Goal: Information Seeking & Learning: Compare options

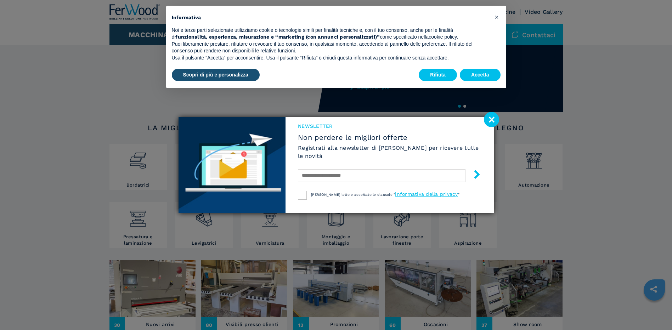
scroll to position [35, 0]
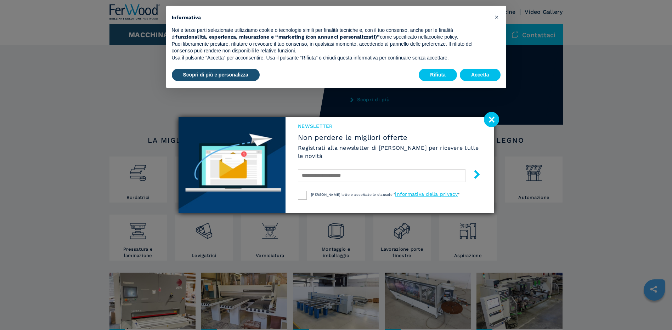
click at [490, 116] on image at bounding box center [491, 119] width 15 height 15
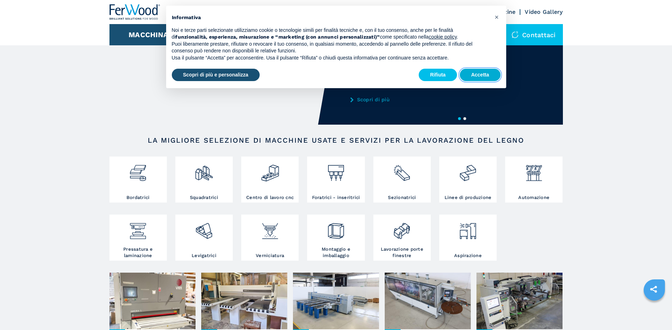
click at [475, 75] on button "Accetta" at bounding box center [480, 75] width 41 height 13
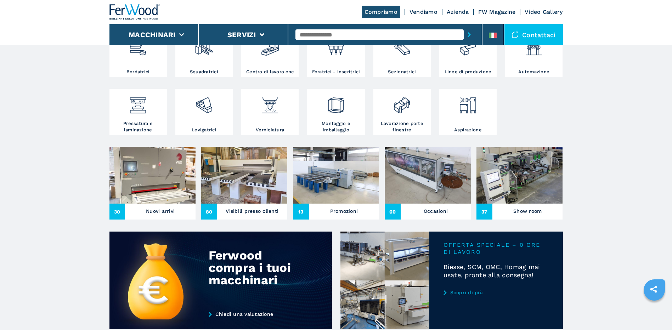
scroll to position [177, 0]
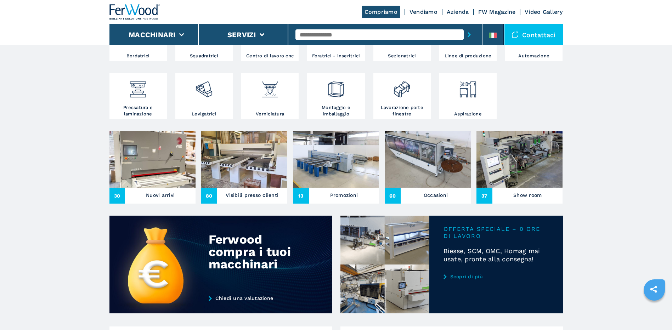
click at [539, 174] on img at bounding box center [519, 159] width 86 height 57
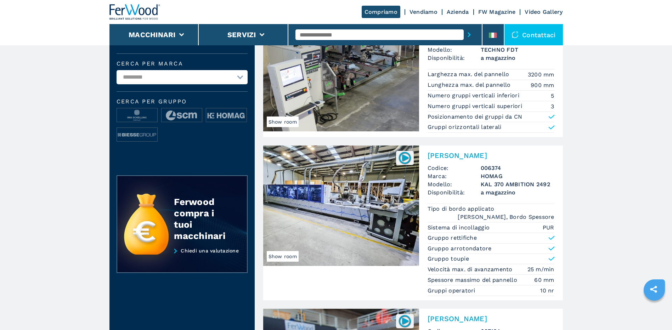
scroll to position [106, 0]
click at [407, 156] on img at bounding box center [405, 158] width 14 height 14
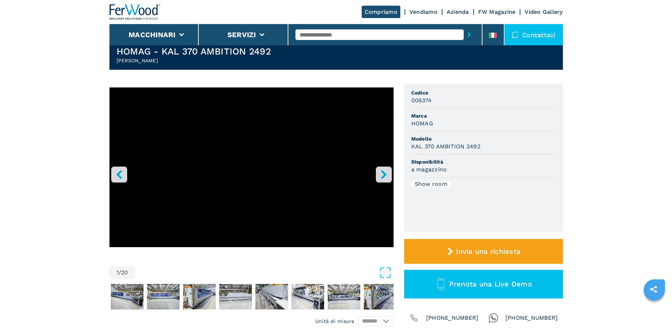
scroll to position [35, 0]
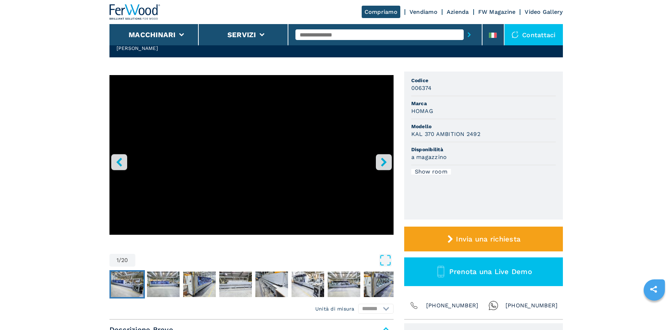
click at [125, 282] on img "Go to Slide 2" at bounding box center [127, 284] width 33 height 25
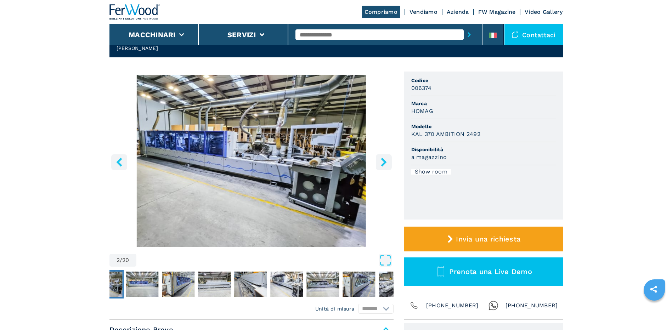
click at [383, 160] on icon "right-button" at bounding box center [384, 162] width 6 height 9
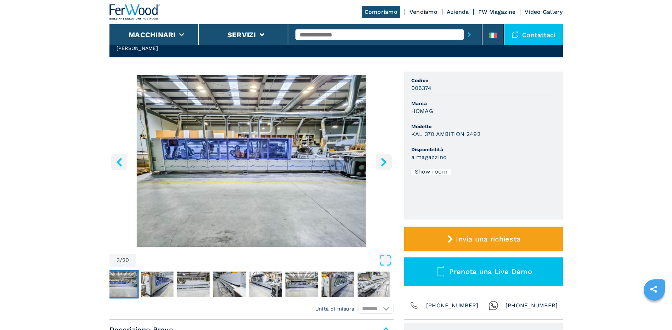
click at [383, 160] on icon "right-button" at bounding box center [384, 162] width 6 height 9
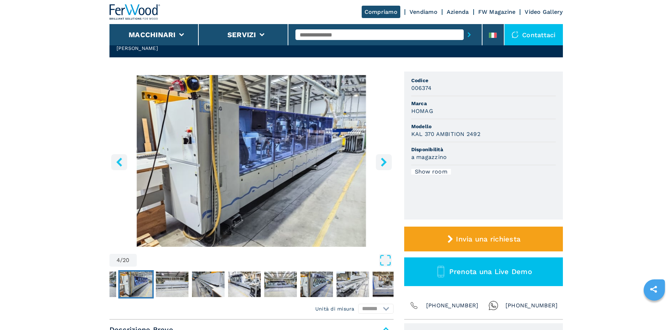
click at [383, 160] on icon "right-button" at bounding box center [384, 162] width 6 height 9
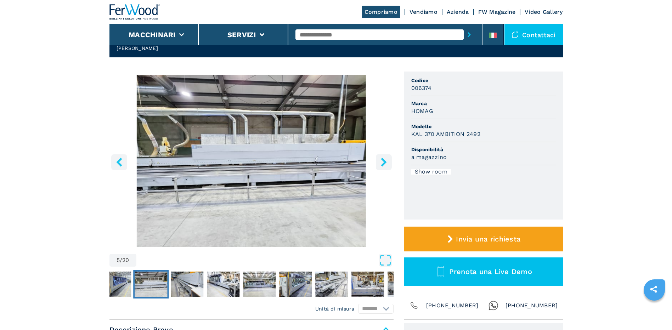
click at [383, 160] on icon "right-button" at bounding box center [384, 162] width 6 height 9
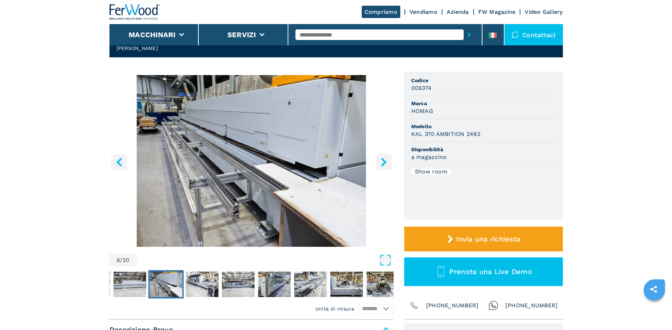
click at [383, 160] on icon "right-button" at bounding box center [384, 162] width 6 height 9
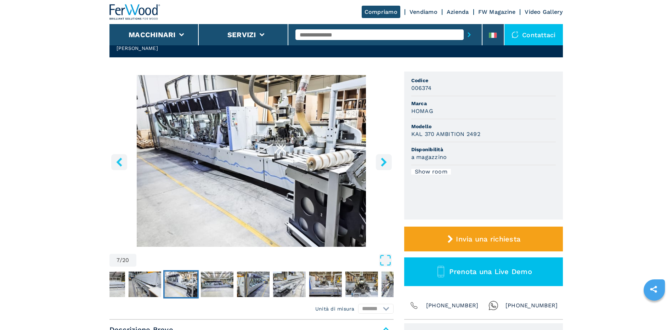
click at [383, 160] on icon "right-button" at bounding box center [384, 162] width 6 height 9
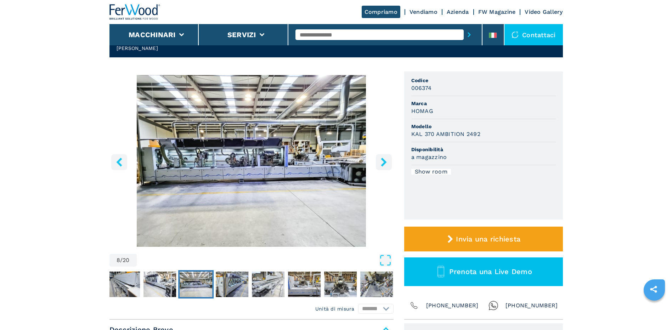
click at [383, 160] on icon "right-button" at bounding box center [384, 162] width 6 height 9
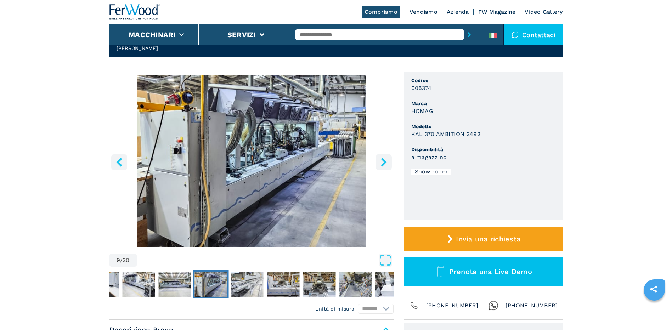
click at [383, 160] on icon "right-button" at bounding box center [384, 162] width 6 height 9
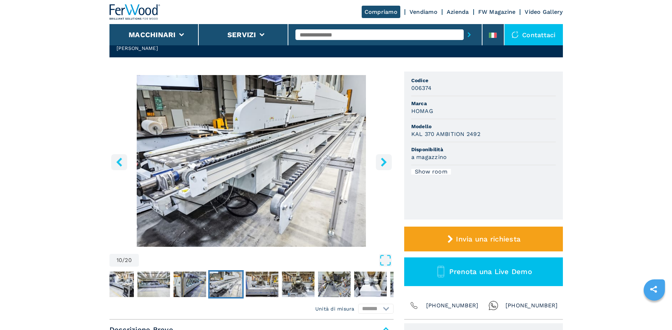
click at [383, 160] on icon "right-button" at bounding box center [384, 162] width 6 height 9
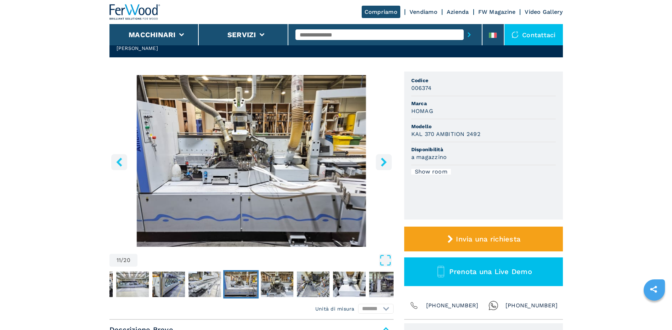
click at [118, 163] on icon "left-button" at bounding box center [119, 162] width 6 height 9
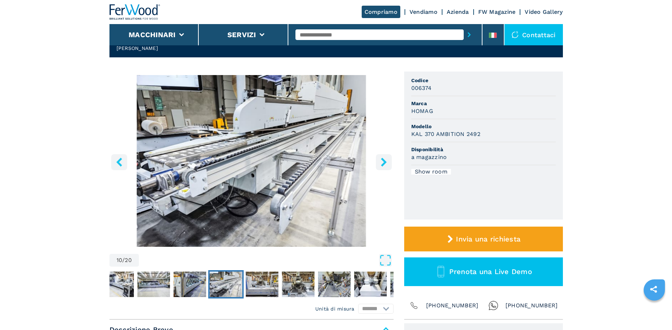
click at [384, 160] on icon "right-button" at bounding box center [384, 162] width 6 height 9
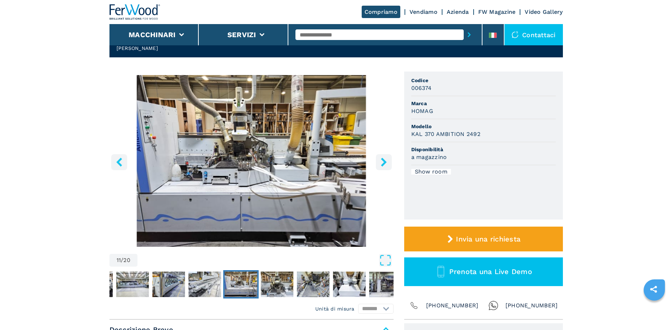
click at [384, 160] on icon "right-button" at bounding box center [384, 162] width 6 height 9
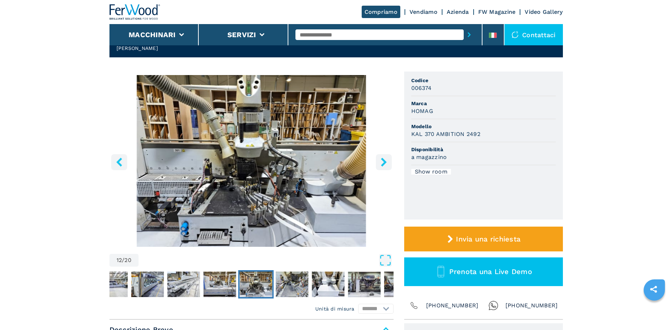
click at [384, 160] on icon "right-button" at bounding box center [384, 162] width 6 height 9
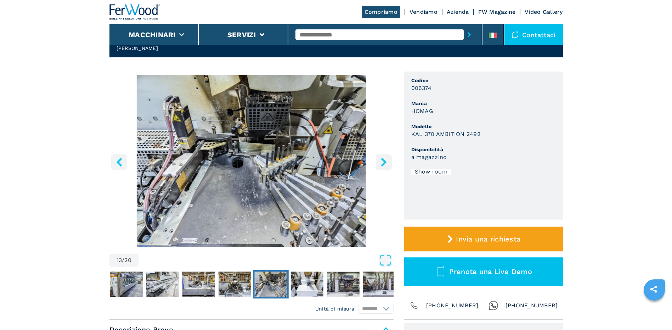
click at [384, 160] on icon "right-button" at bounding box center [384, 162] width 6 height 9
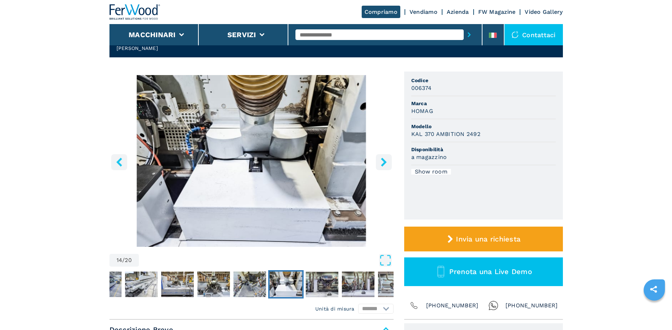
click at [384, 160] on icon "right-button" at bounding box center [384, 162] width 6 height 9
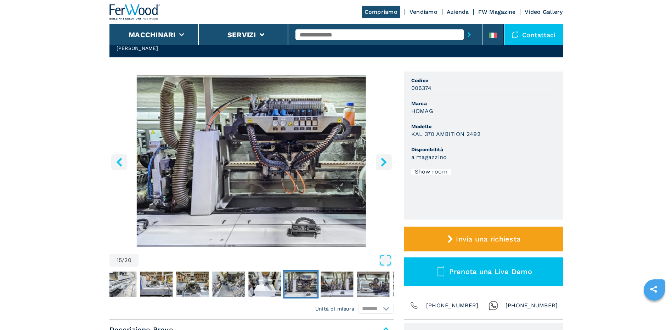
click at [384, 160] on icon "right-button" at bounding box center [384, 162] width 6 height 9
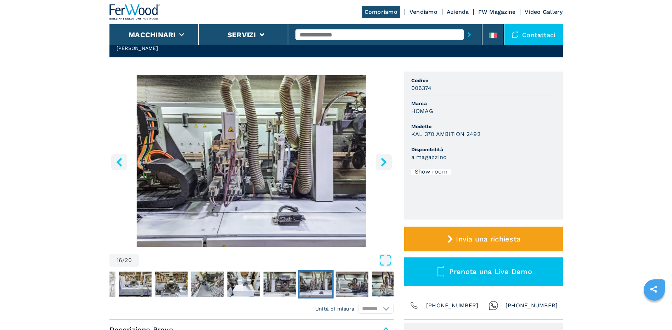
click at [384, 160] on icon "right-button" at bounding box center [384, 162] width 6 height 9
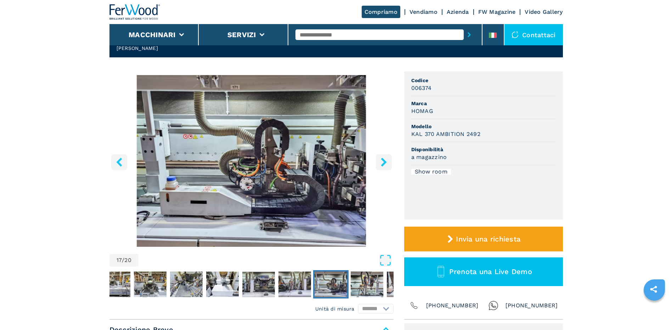
click at [384, 160] on icon "right-button" at bounding box center [384, 162] width 6 height 9
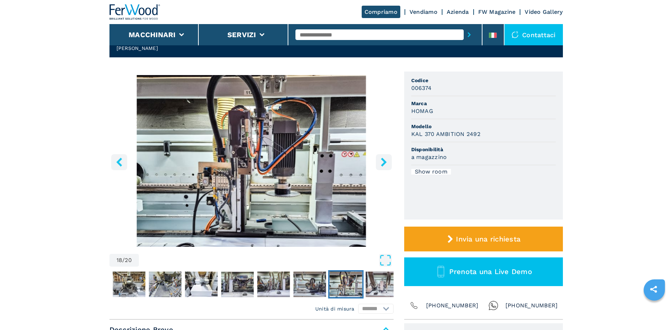
click at [384, 160] on icon "right-button" at bounding box center [384, 162] width 6 height 9
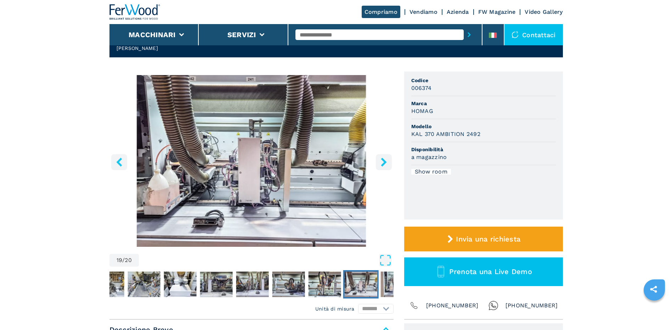
click at [384, 160] on icon "right-button" at bounding box center [384, 162] width 6 height 9
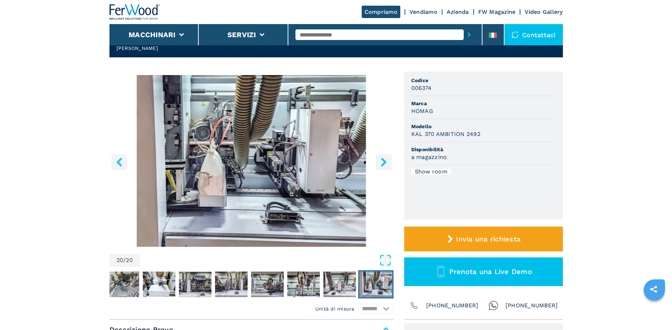
click at [384, 160] on icon "right-button" at bounding box center [384, 162] width 6 height 9
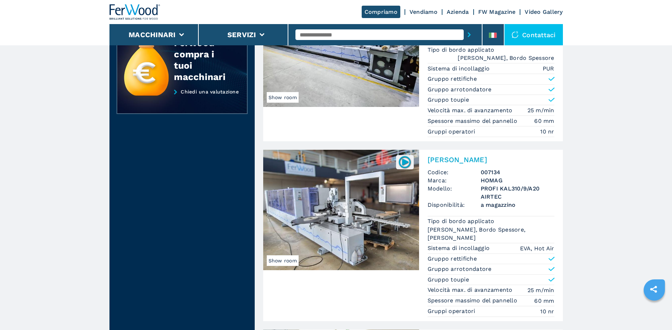
scroll to position [283, 0]
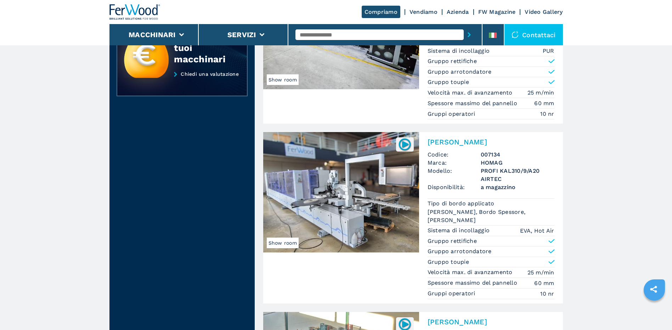
click at [378, 198] on img at bounding box center [341, 192] width 156 height 120
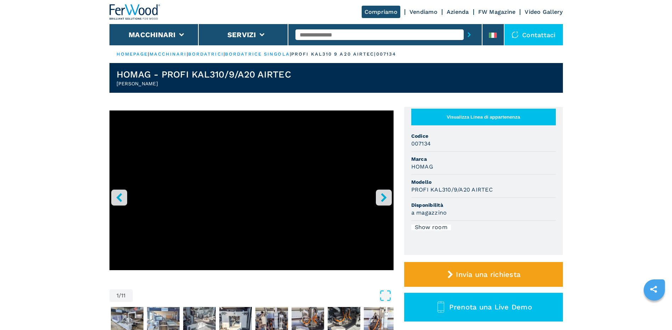
click at [384, 197] on icon "right-button" at bounding box center [384, 197] width 6 height 9
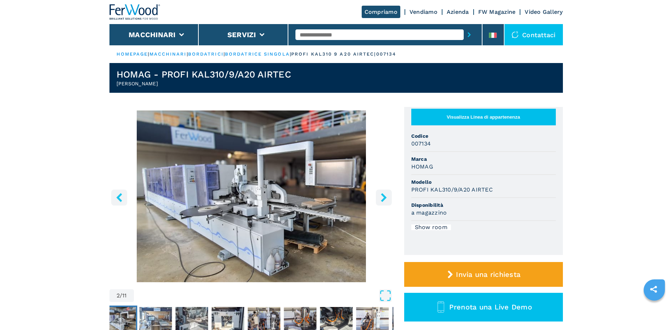
click at [384, 197] on icon "right-button" at bounding box center [384, 197] width 6 height 9
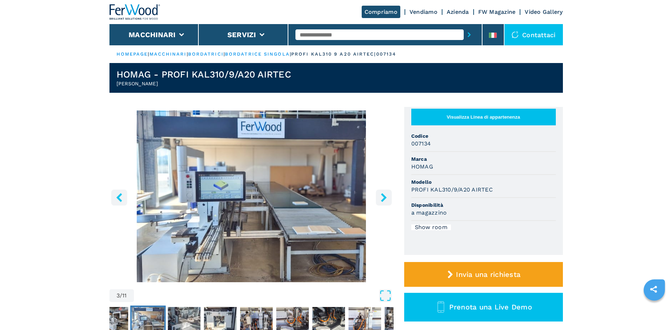
click at [384, 197] on icon "right-button" at bounding box center [384, 197] width 6 height 9
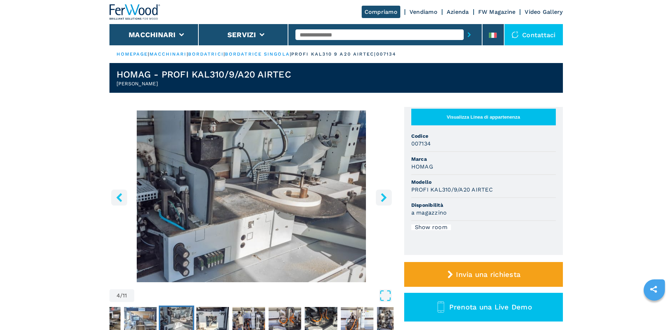
click at [384, 197] on icon "right-button" at bounding box center [384, 197] width 6 height 9
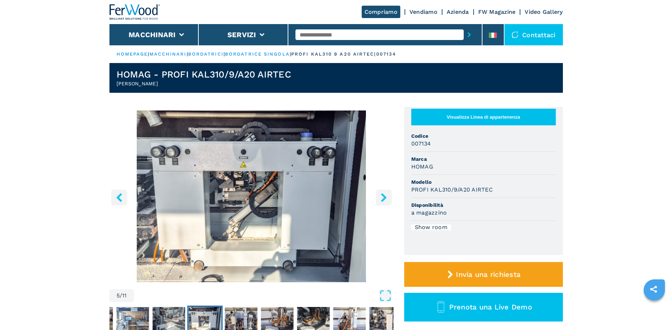
click at [384, 197] on icon "right-button" at bounding box center [384, 197] width 6 height 9
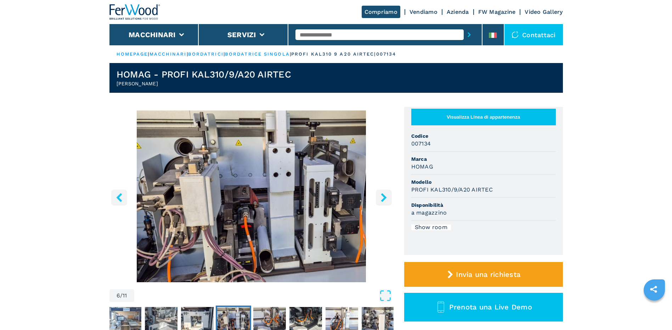
click at [384, 197] on icon "right-button" at bounding box center [384, 197] width 6 height 9
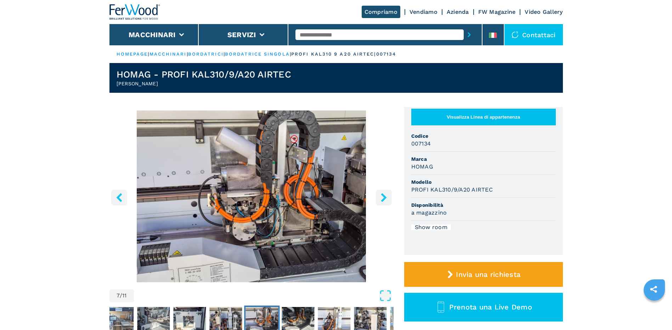
click at [384, 197] on icon "right-button" at bounding box center [384, 197] width 6 height 9
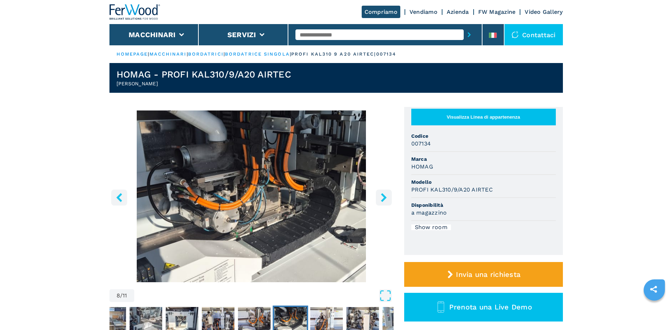
click at [384, 197] on icon "right-button" at bounding box center [384, 197] width 6 height 9
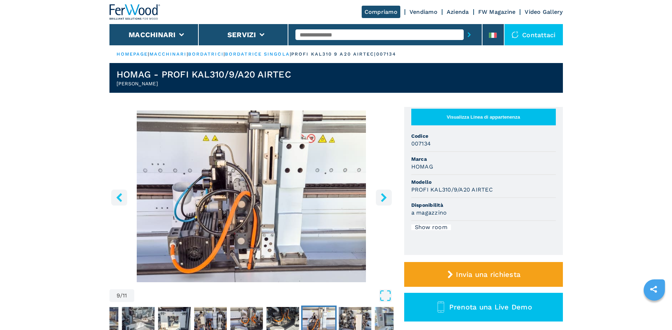
click at [384, 197] on icon "right-button" at bounding box center [384, 197] width 6 height 9
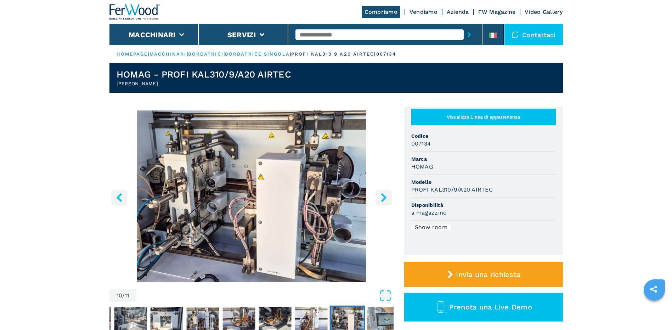
click at [384, 197] on icon "right-button" at bounding box center [384, 197] width 6 height 9
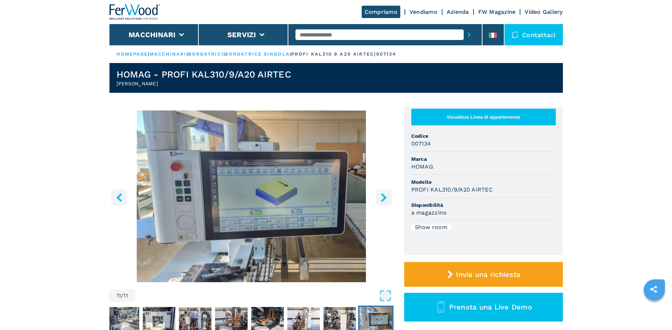
click at [384, 197] on icon "right-button" at bounding box center [384, 197] width 6 height 9
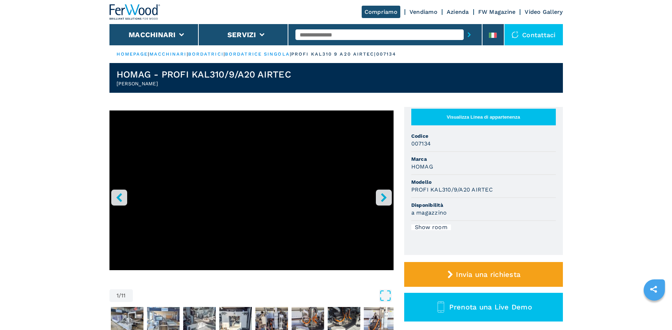
click at [121, 198] on icon "left-button" at bounding box center [119, 197] width 9 height 9
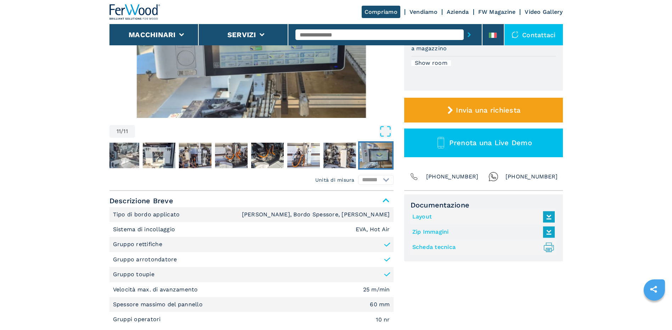
scroll to position [177, 0]
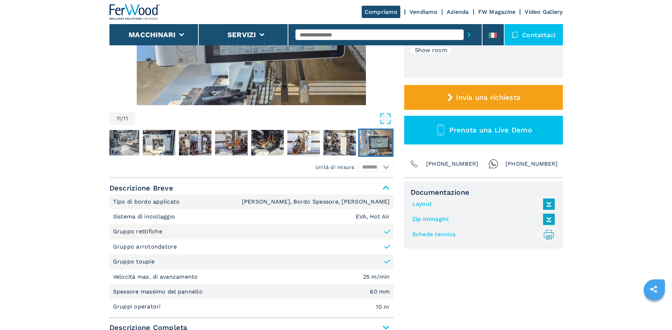
click at [550, 203] on icon at bounding box center [548, 203] width 8 height 6
